Goal: Communication & Community: Connect with others

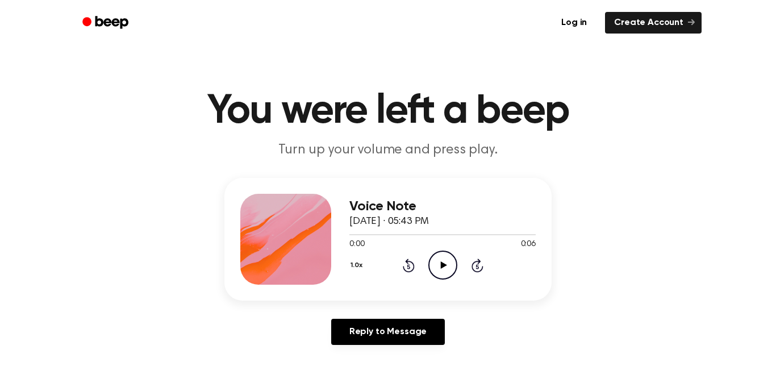
click at [437, 263] on icon "Play Audio" at bounding box center [442, 265] width 29 height 29
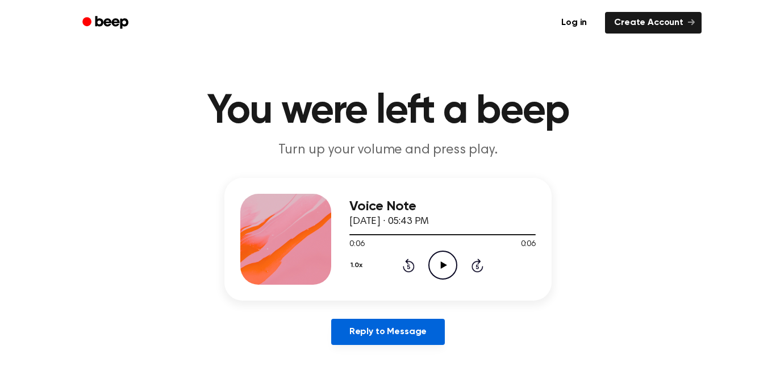
click at [409, 329] on link "Reply to Message" at bounding box center [388, 332] width 114 height 26
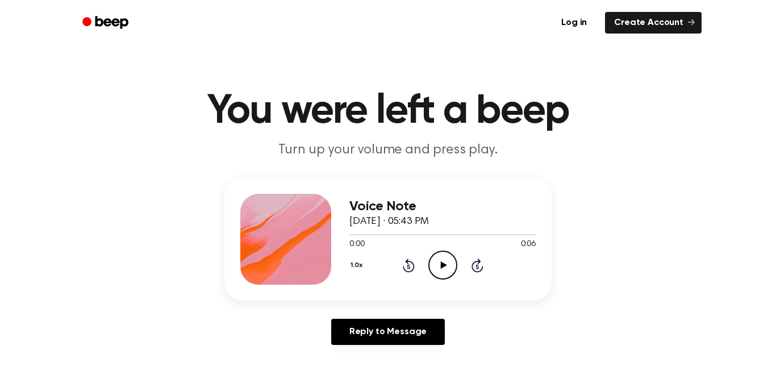
click at [445, 263] on icon "Play Audio" at bounding box center [442, 265] width 29 height 29
